Goal: Information Seeking & Learning: Learn about a topic

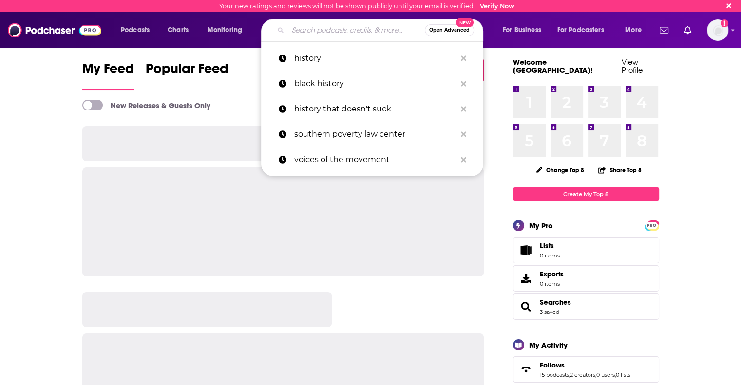
click at [316, 27] on input "Search podcasts, credits, & more..." at bounding box center [356, 30] width 137 height 16
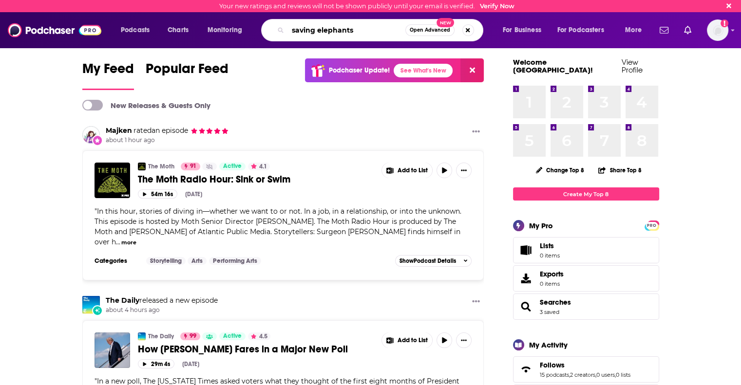
type input "saving elephants"
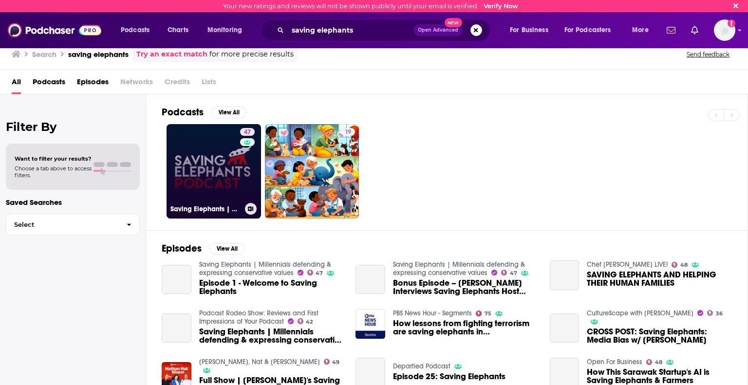
click at [217, 185] on link "47 Saving Elephants | Millennials defending & expressing conservative values" at bounding box center [214, 171] width 95 height 95
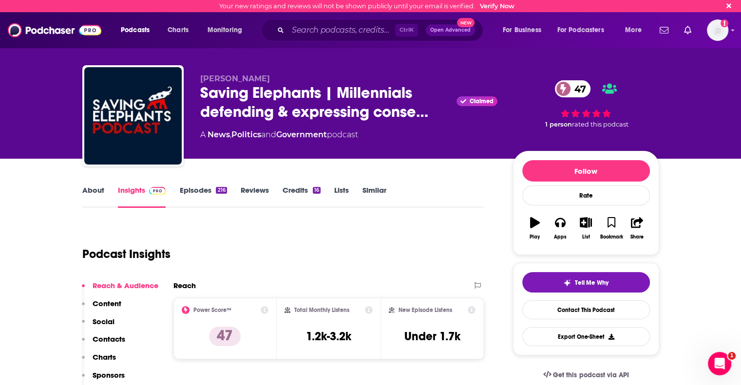
click at [92, 187] on link "About" at bounding box center [93, 197] width 22 height 22
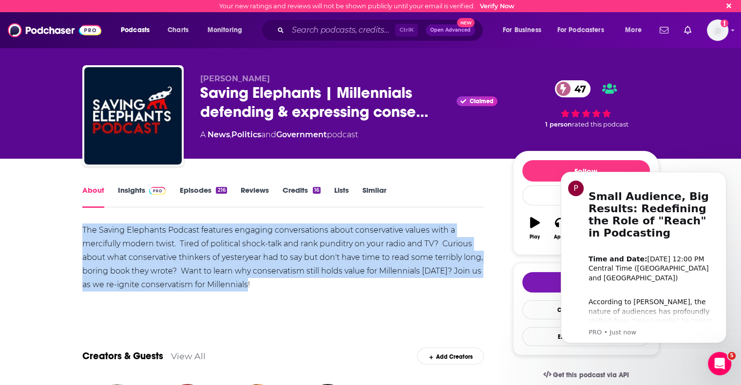
drag, startPoint x: 82, startPoint y: 229, endPoint x: 264, endPoint y: 282, distance: 189.6
click at [264, 282] on div "The Saving Elephants Podcast features engaging conversations about conservative…" at bounding box center [283, 258] width 402 height 68
copy div "The Saving Elephants Podcast features engaging conversations about conservative…"
